Goal: Task Accomplishment & Management: Manage account settings

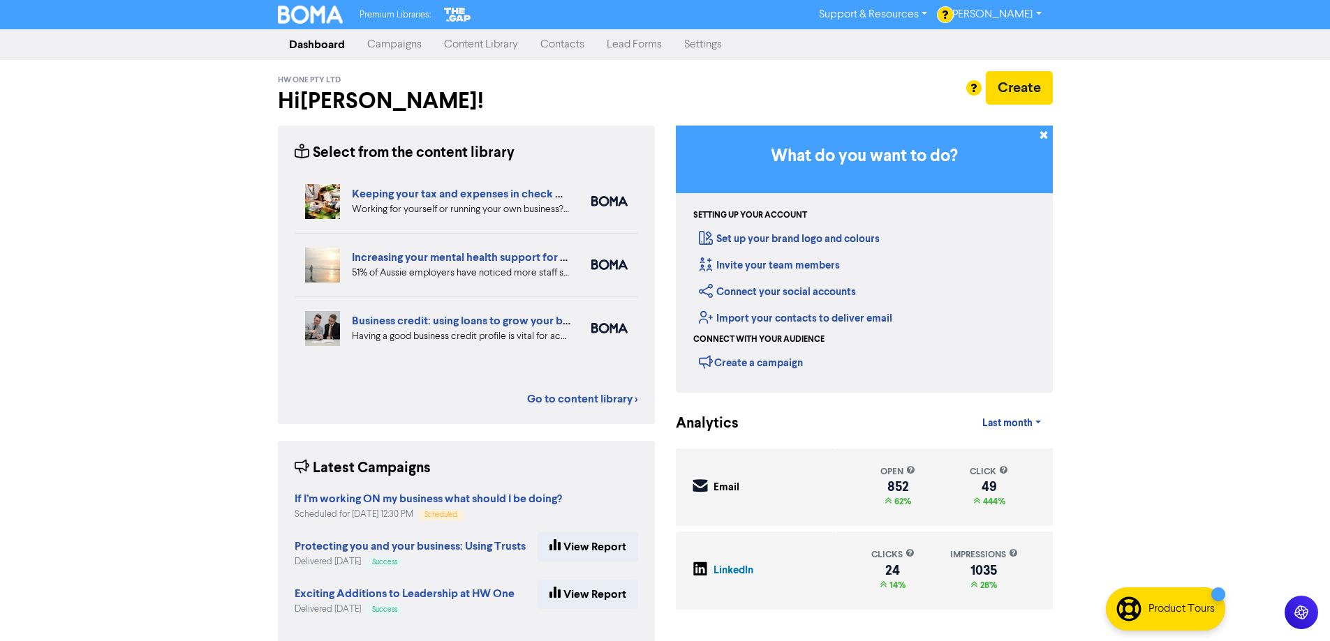
click at [422, 45] on link "Campaigns" at bounding box center [394, 45] width 77 height 28
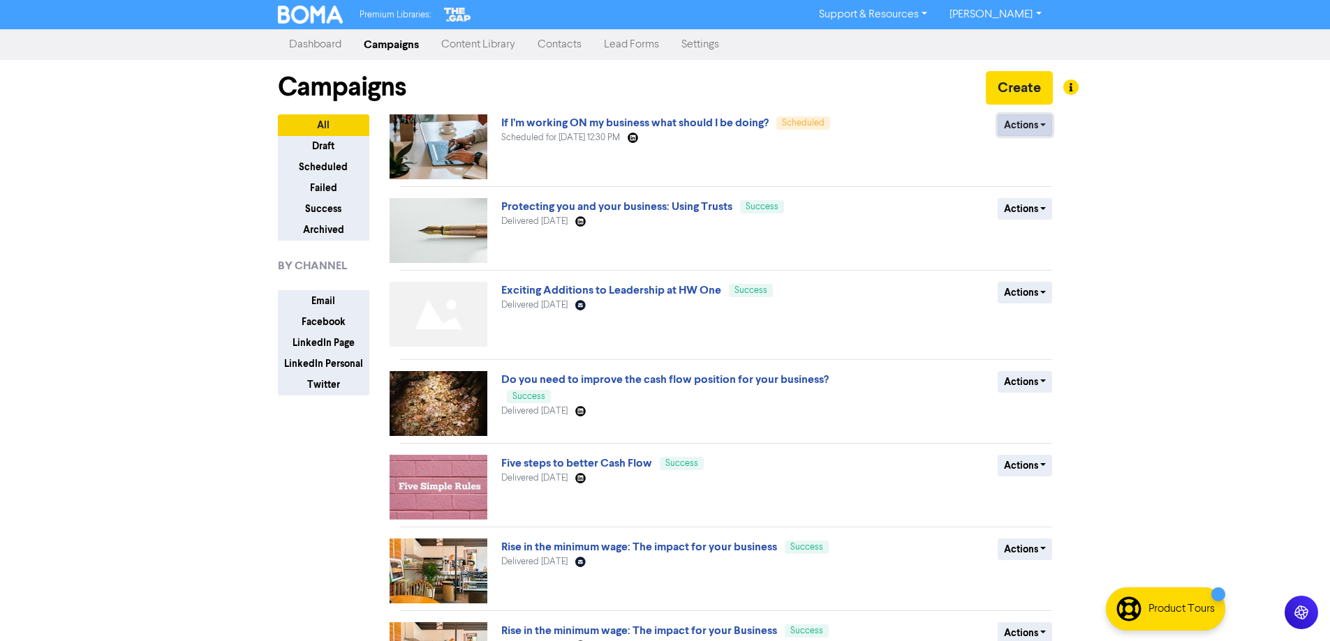
click at [1021, 127] on button "Actions" at bounding box center [1024, 125] width 55 height 22
click at [1037, 156] on button "Revert to draft" at bounding box center [1053, 155] width 110 height 22
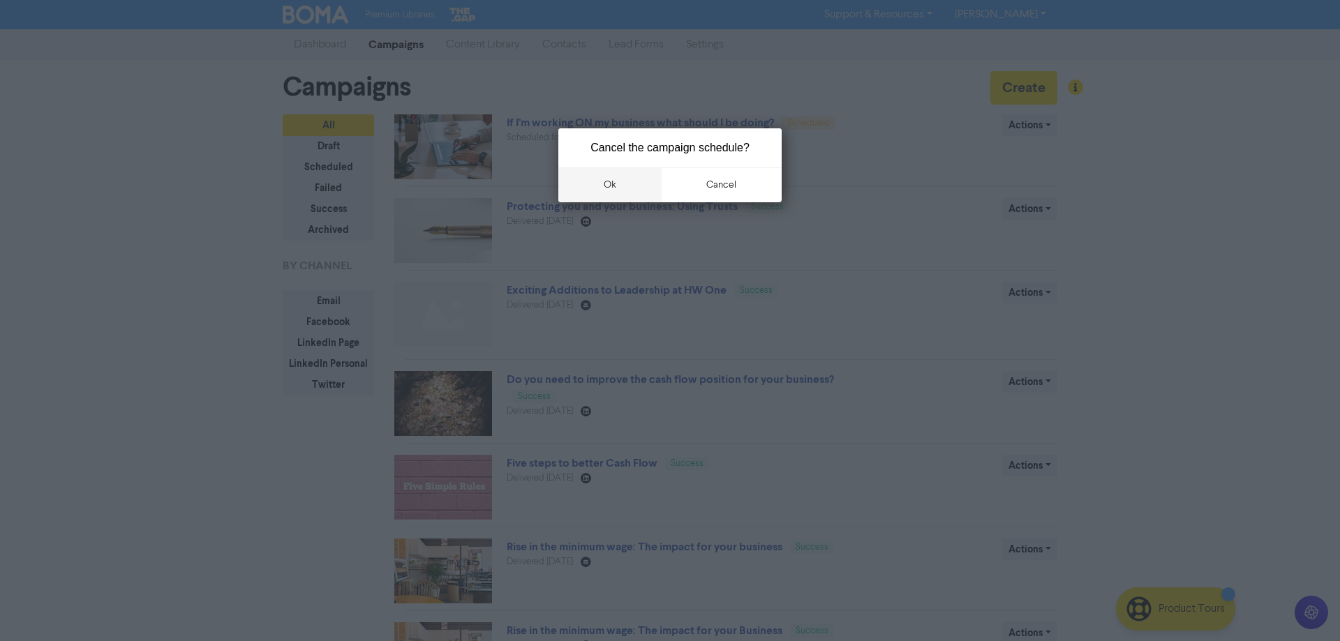
click at [598, 188] on button "ok" at bounding box center [609, 185] width 103 height 35
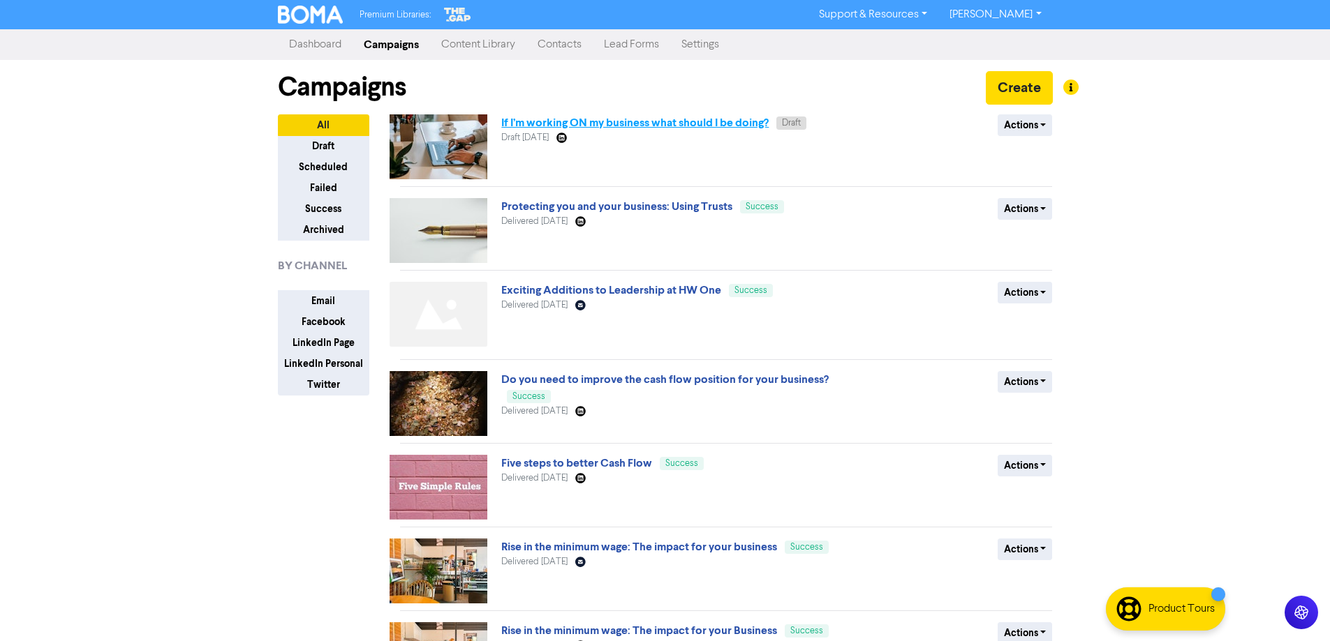
click at [594, 119] on link "If I’m working ON my business what should I be doing?" at bounding box center [634, 123] width 267 height 14
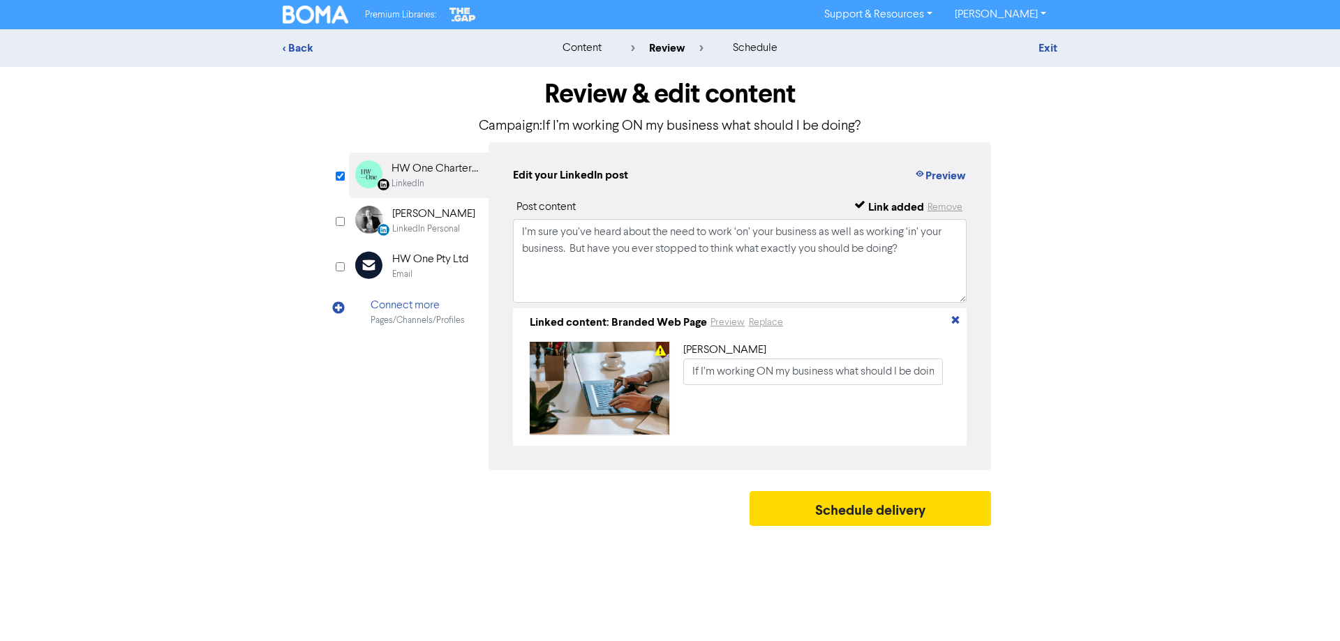
click at [299, 38] on div "< Back content review schedule Exit" at bounding box center [670, 48] width 1340 height 38
click at [309, 52] on div "< Back" at bounding box center [405, 48] width 244 height 17
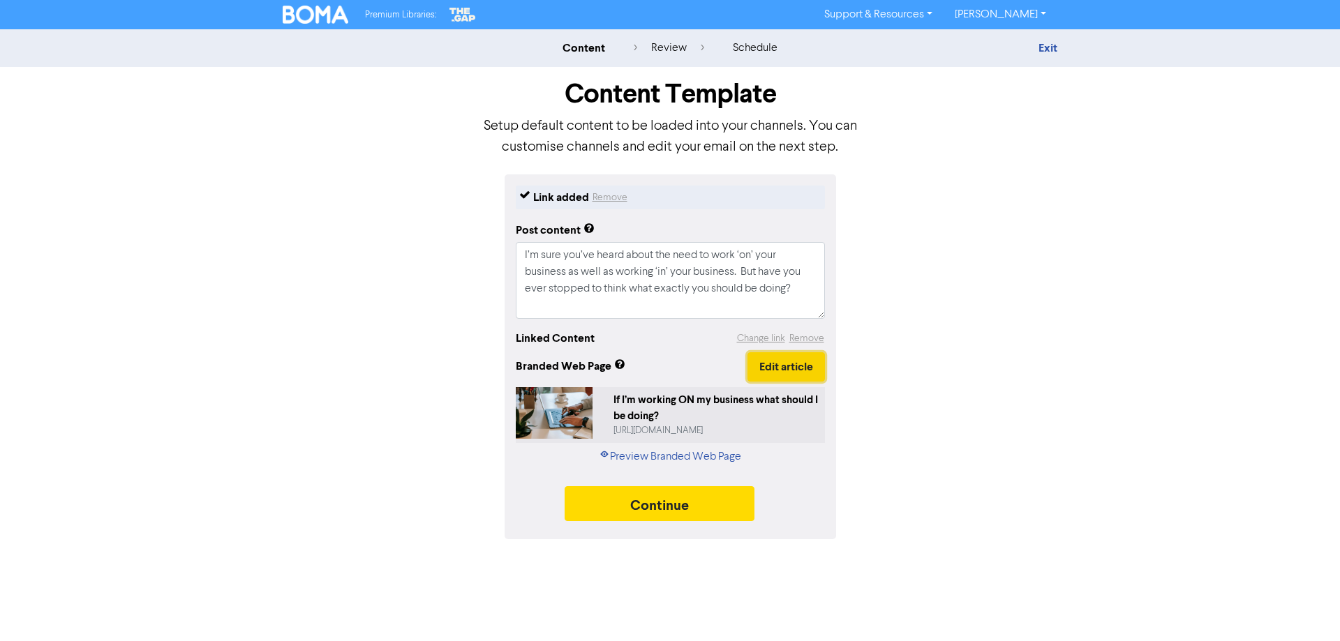
click at [797, 366] on button "Edit article" at bounding box center [786, 367] width 77 height 29
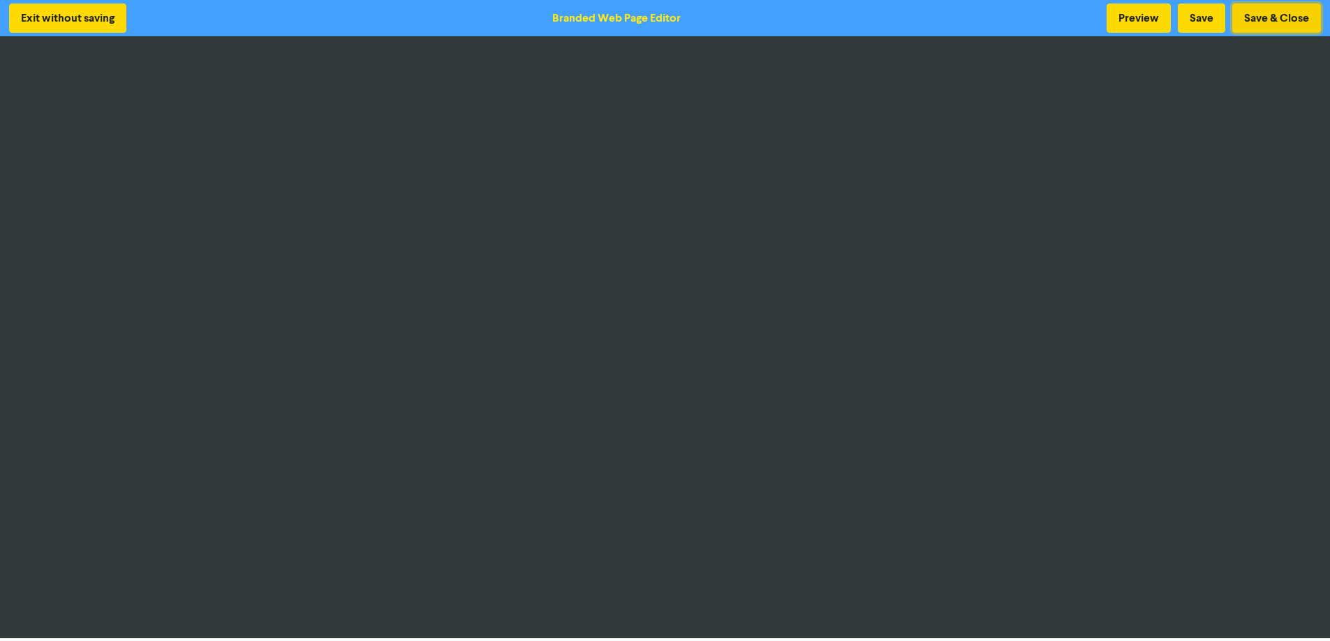
click at [1291, 20] on button "Save & Close" at bounding box center [1276, 17] width 89 height 29
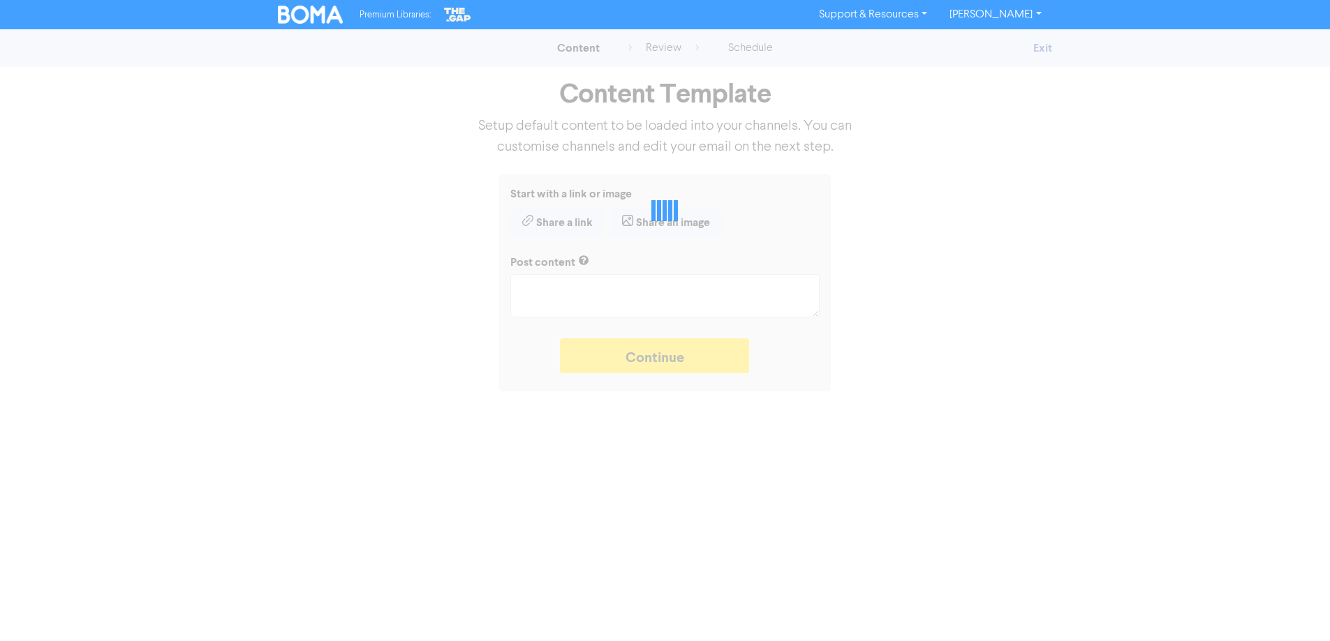
type textarea "x"
type textarea "I’m sure you’ve heard about the need to work ‘on’ your business as well as work…"
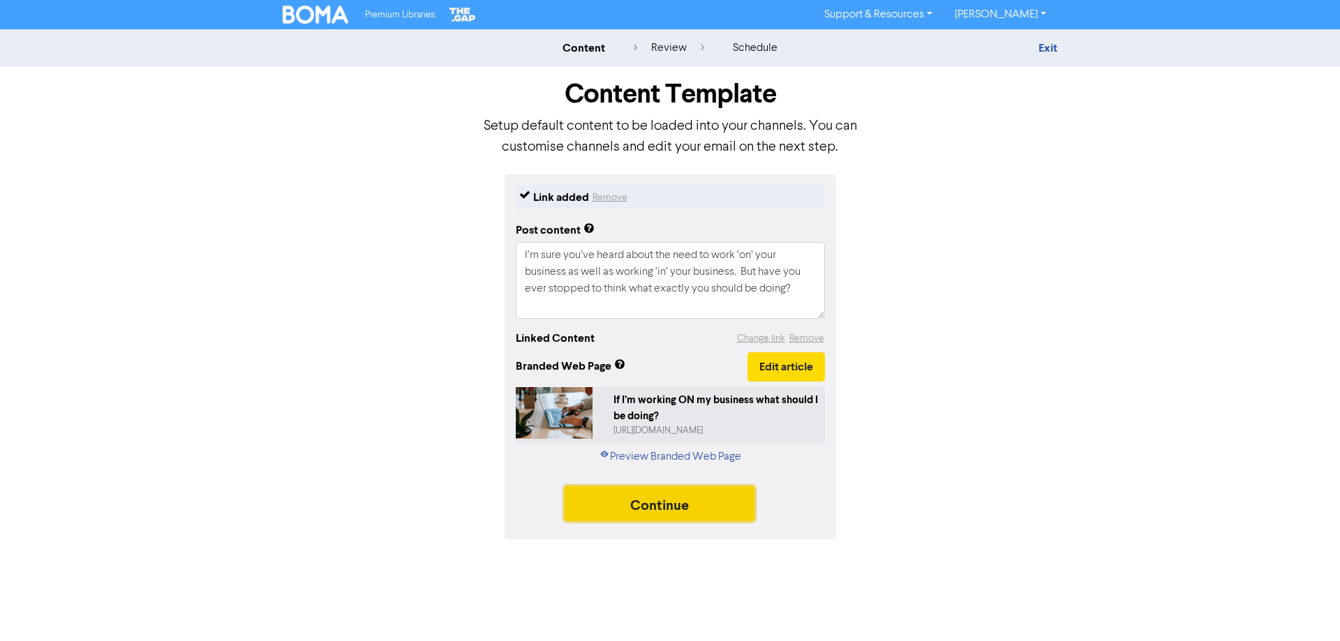
click at [701, 504] on button "Continue" at bounding box center [660, 504] width 190 height 35
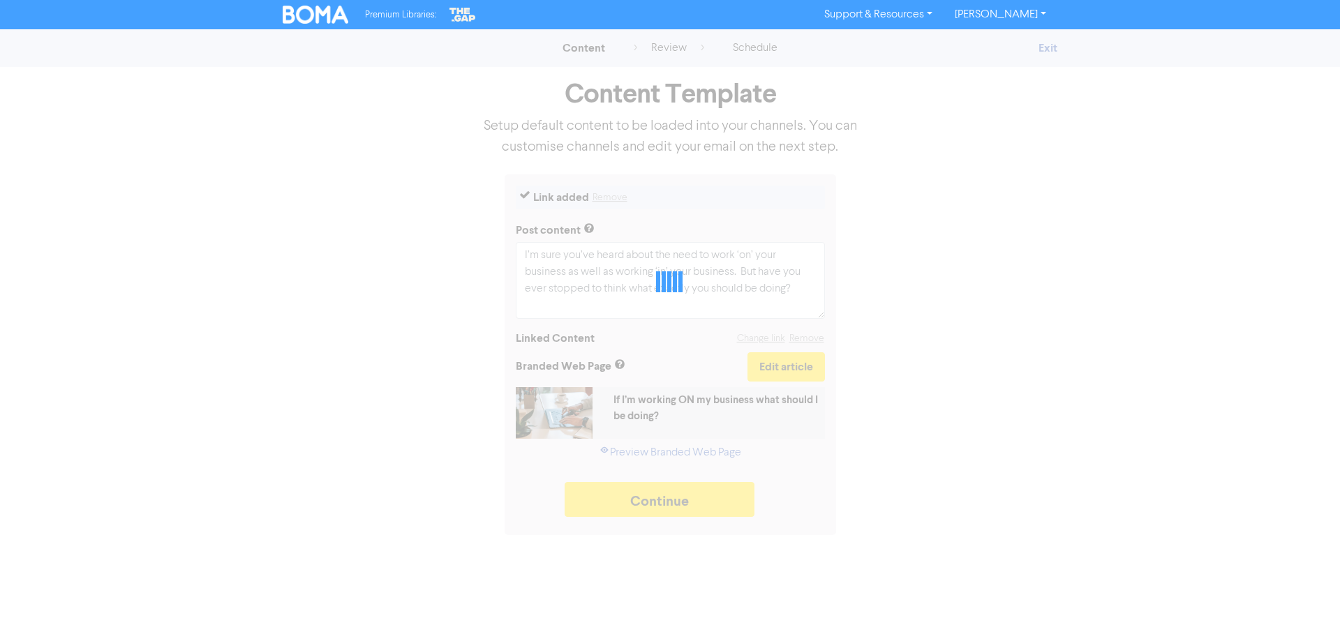
type textarea "x"
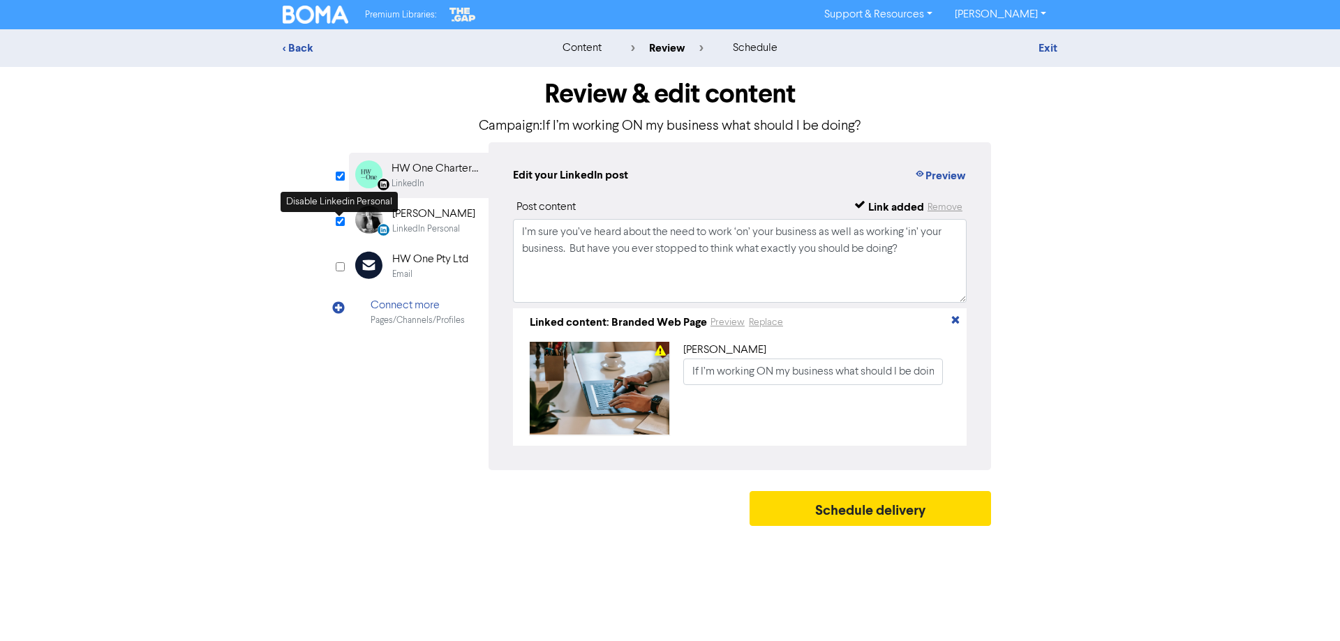
click at [342, 221] on input "checkbox" at bounding box center [340, 221] width 9 height 9
checkbox input "false"
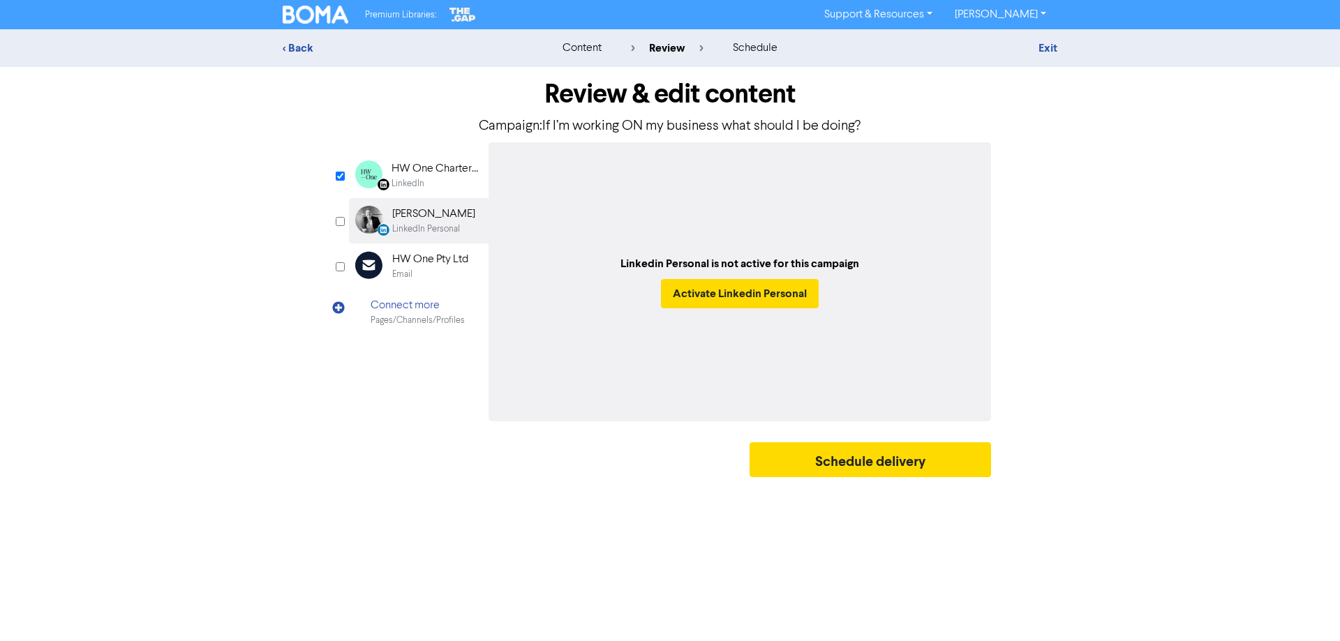
click at [424, 165] on div "HW One Chartered Accountants" at bounding box center [436, 169] width 89 height 17
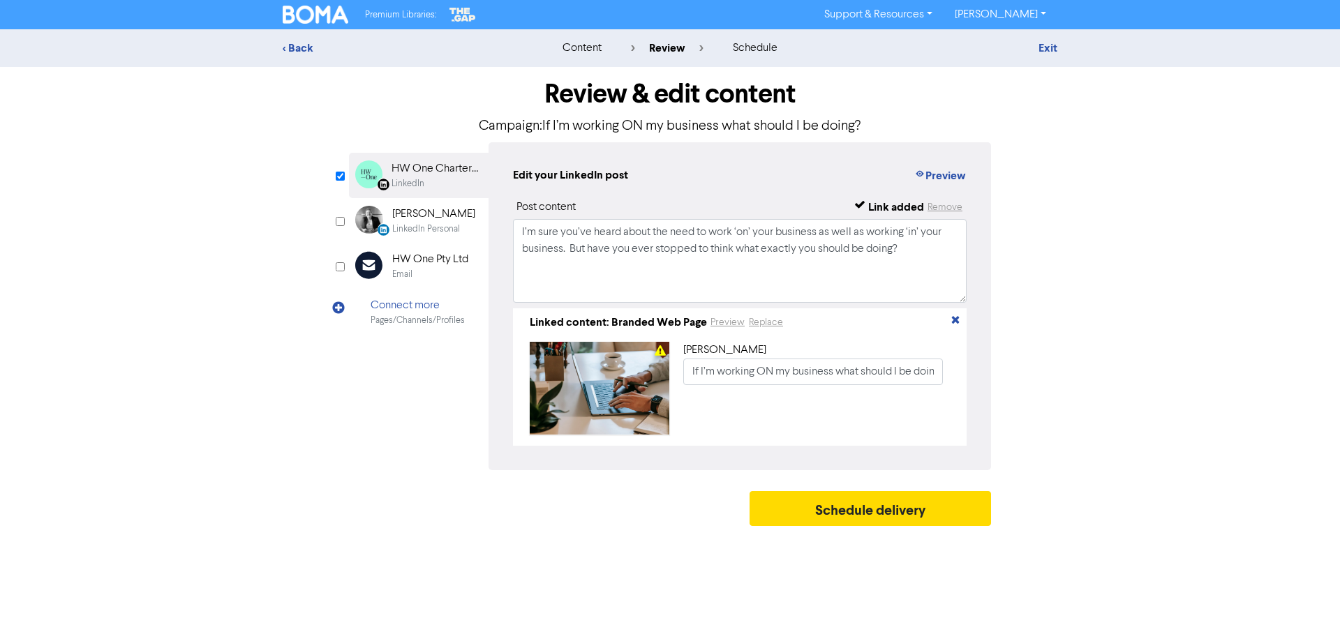
click at [841, 496] on div "Review & edit content Campaign: If I’m working ON my business what should I be …" at bounding box center [670, 300] width 663 height 466
click at [845, 507] on button "Schedule delivery" at bounding box center [871, 508] width 242 height 35
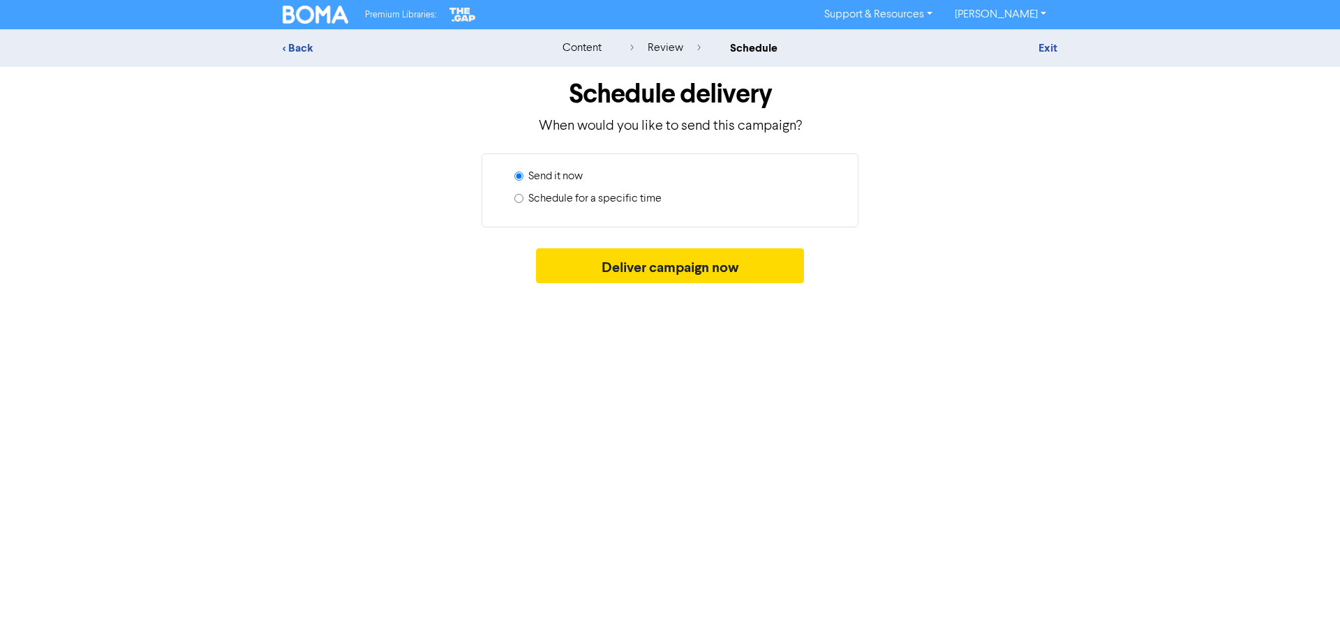
click at [558, 205] on label "Schedule for a specific time" at bounding box center [594, 199] width 133 height 17
click at [524, 203] on input "Schedule for a specific time" at bounding box center [518, 198] width 9 height 9
radio input "true"
radio input "false"
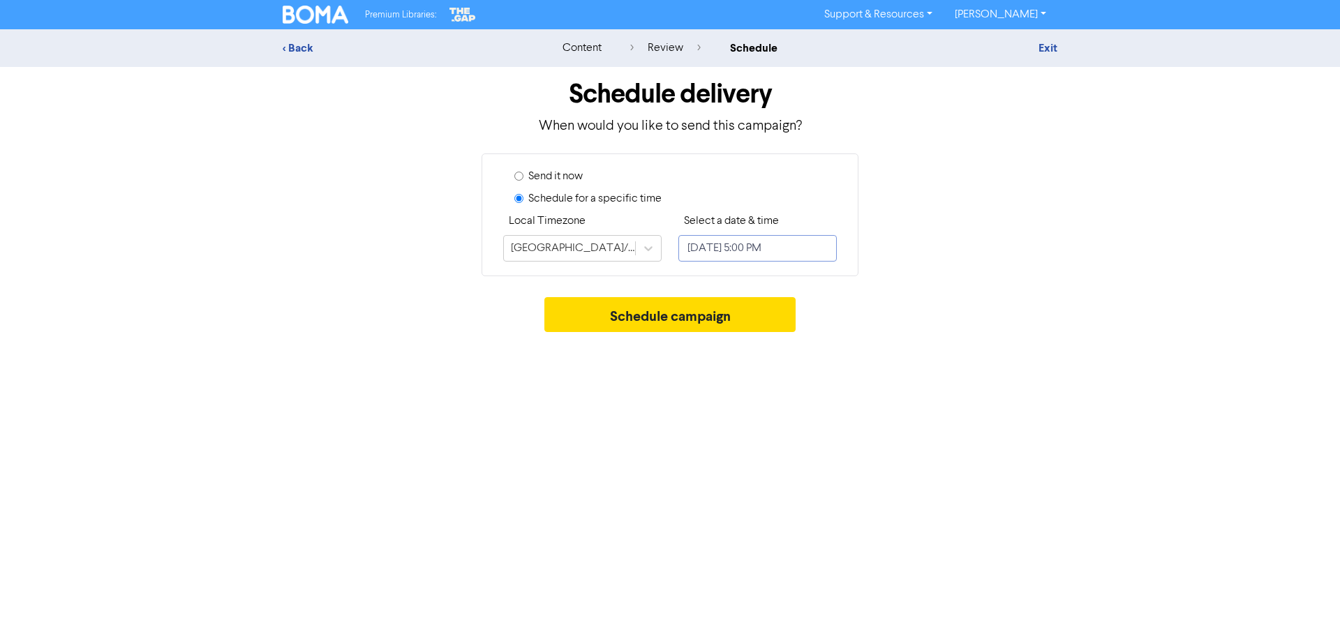
select select "7"
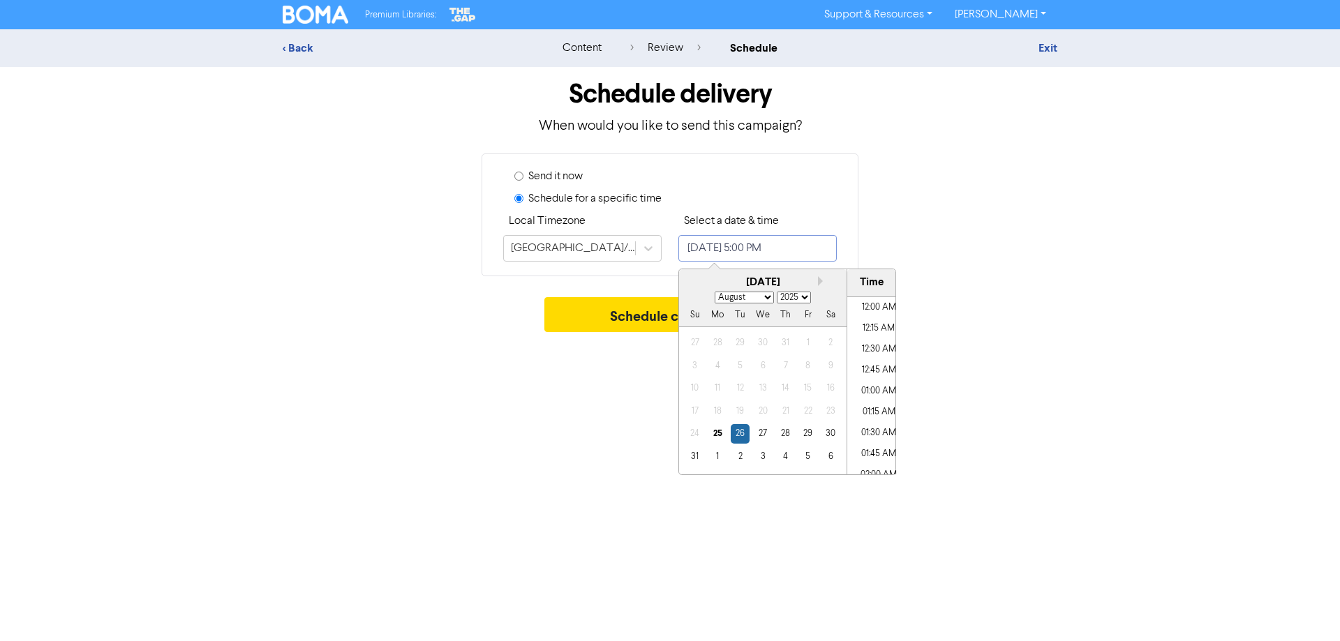
click at [727, 253] on input "[DATE] 5:00 PM" at bounding box center [757, 248] width 158 height 27
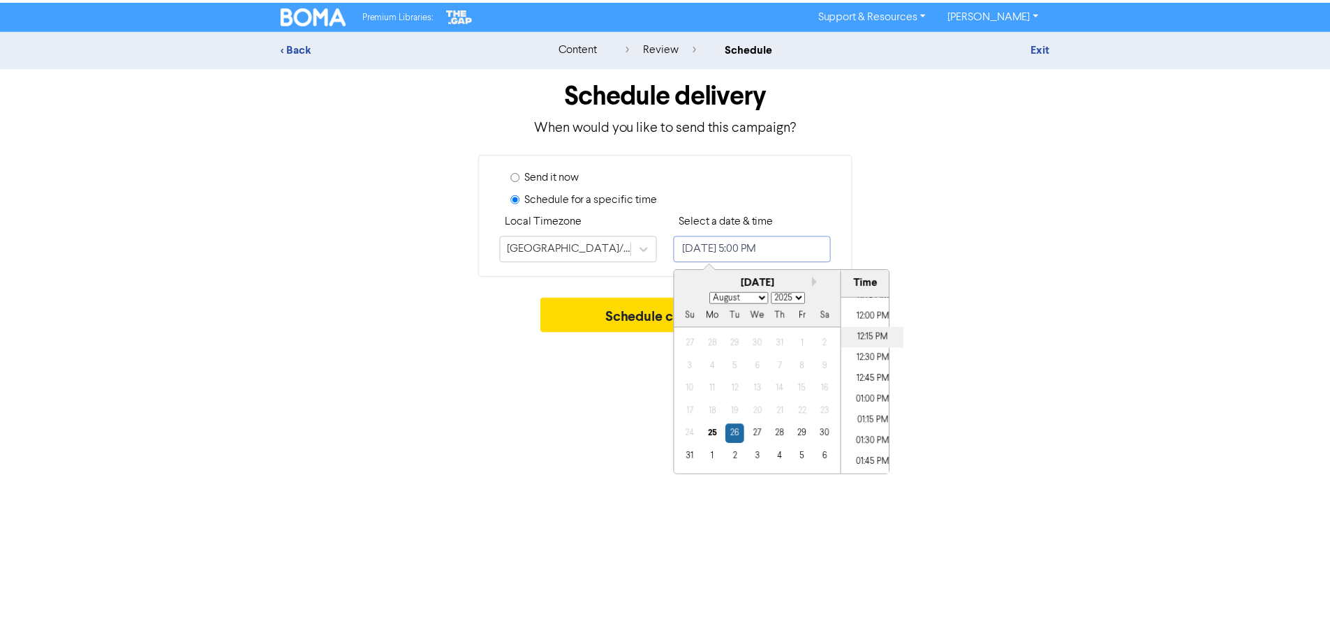
scroll to position [927, 0]
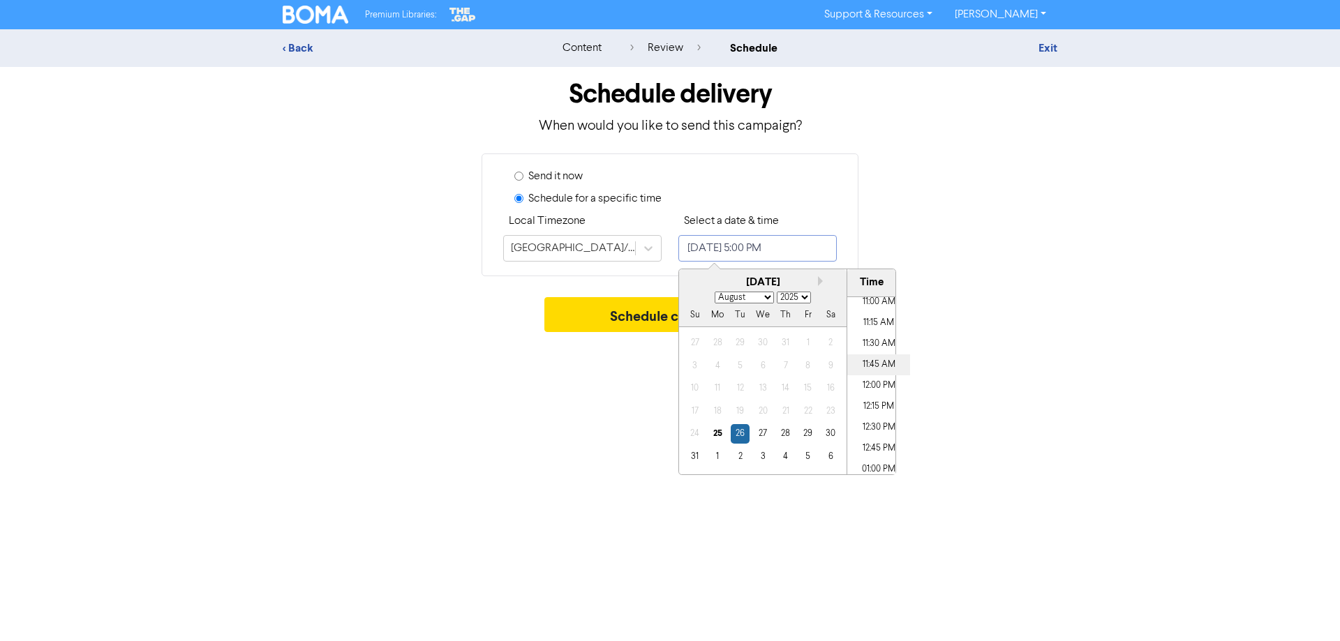
click at [869, 363] on li "11:45 AM" at bounding box center [878, 365] width 63 height 21
type input "[DATE] 11:45 AM"
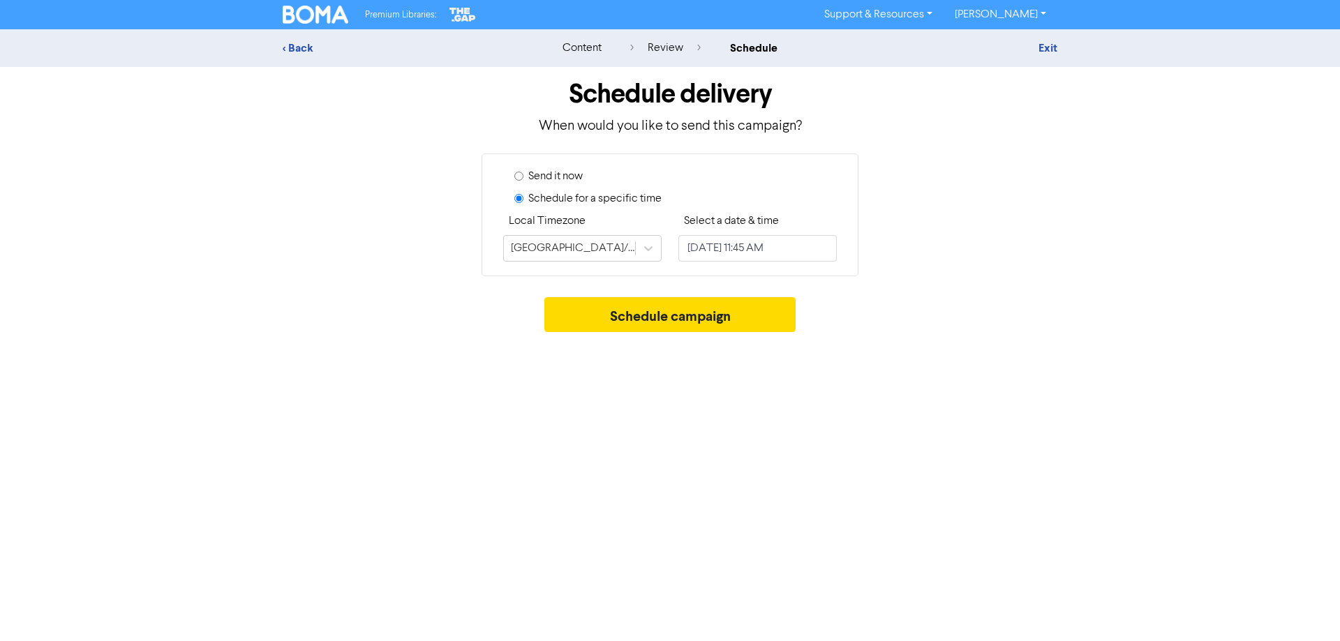
click at [979, 409] on div "Premium Libraries: Support & Resources Video Tutorials FAQ & Guides Marketing E…" at bounding box center [670, 320] width 1340 height 641
click at [704, 320] on button "Schedule campaign" at bounding box center [670, 314] width 252 height 35
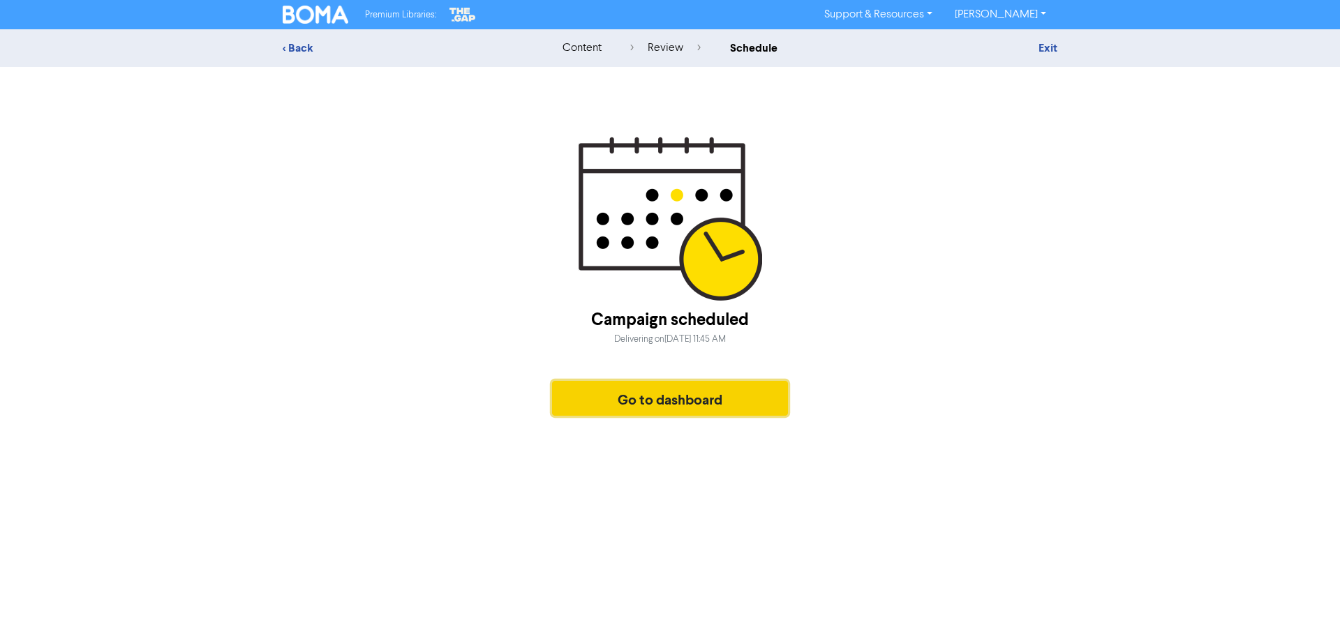
click at [706, 393] on button "Go to dashboard" at bounding box center [670, 398] width 236 height 35
